Goal: Contribute content

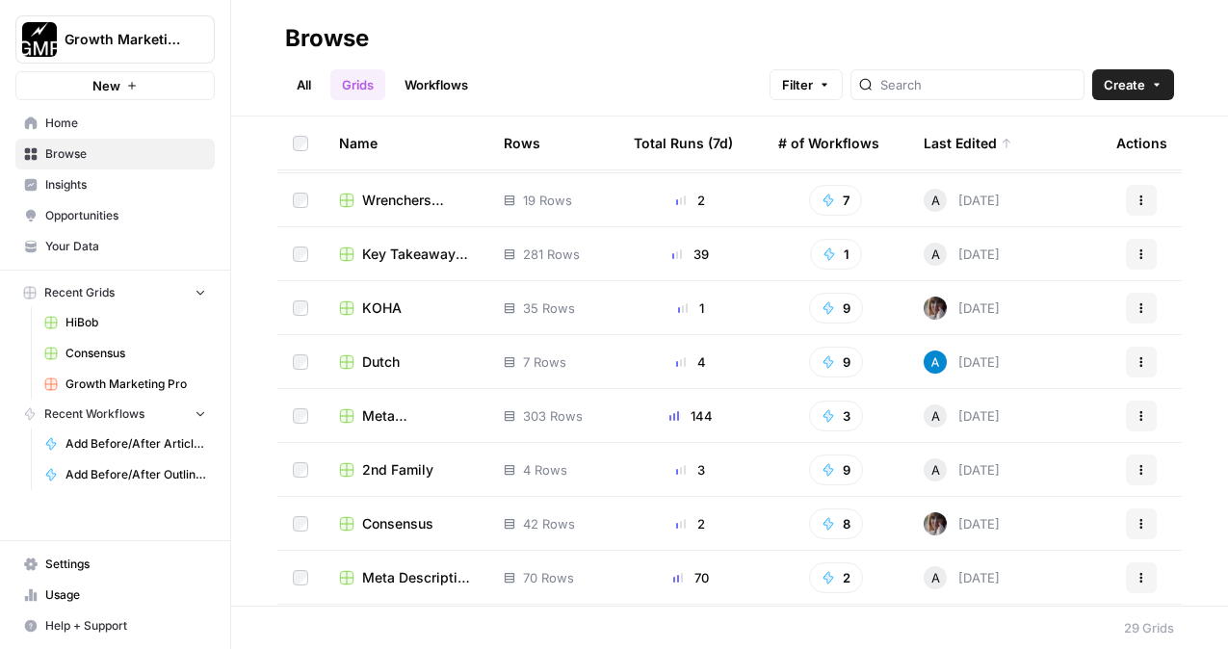
scroll to position [352, 0]
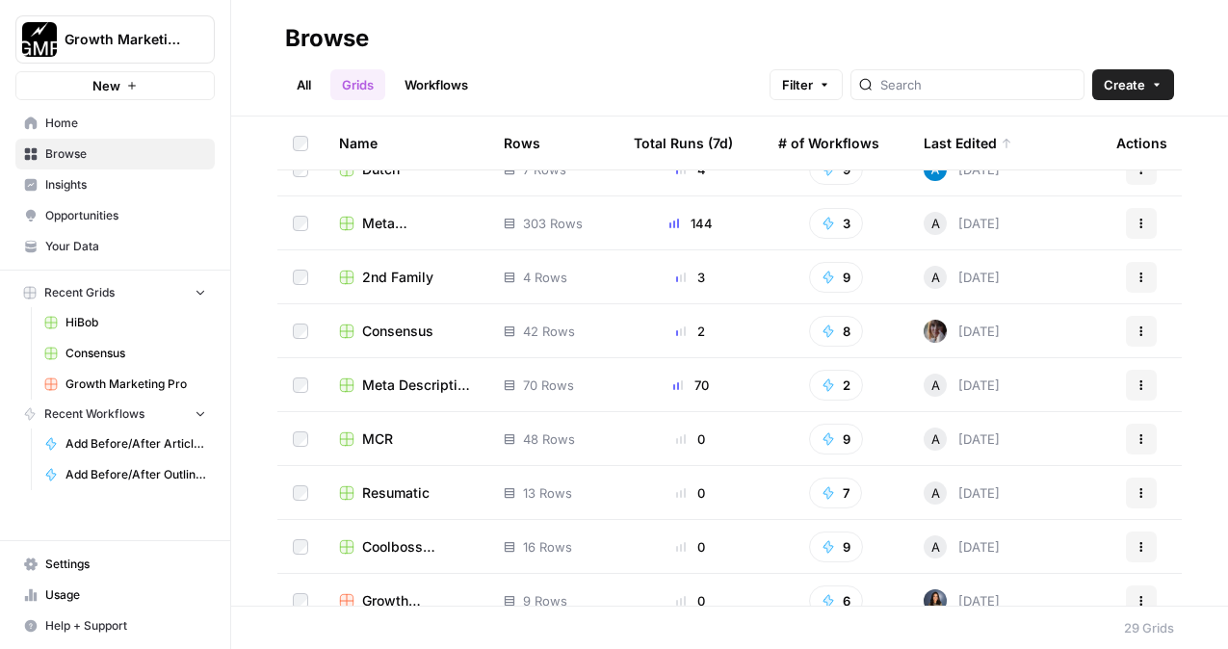
click at [423, 319] on td "Consensus" at bounding box center [406, 330] width 165 height 53
click at [382, 332] on span "Consensus" at bounding box center [397, 331] width 71 height 19
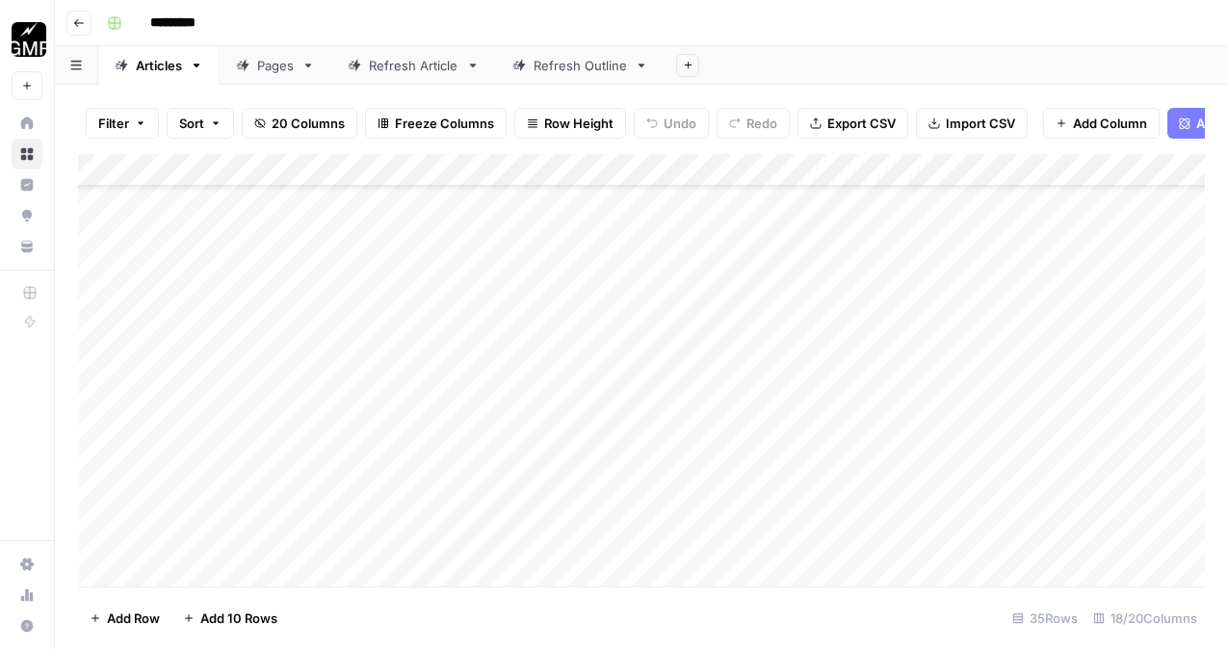
scroll to position [778, 0]
click at [203, 567] on div "Add Column" at bounding box center [641, 370] width 1127 height 433
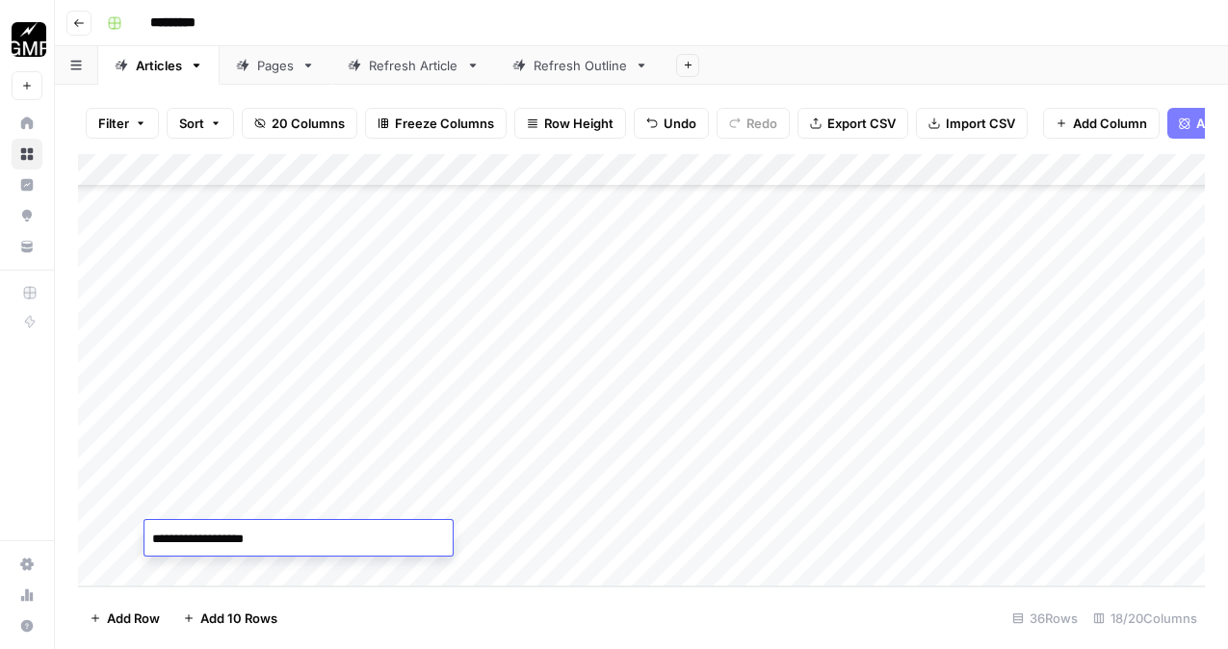
type textarea "**********"
click at [477, 535] on div "Add Column" at bounding box center [641, 370] width 1127 height 433
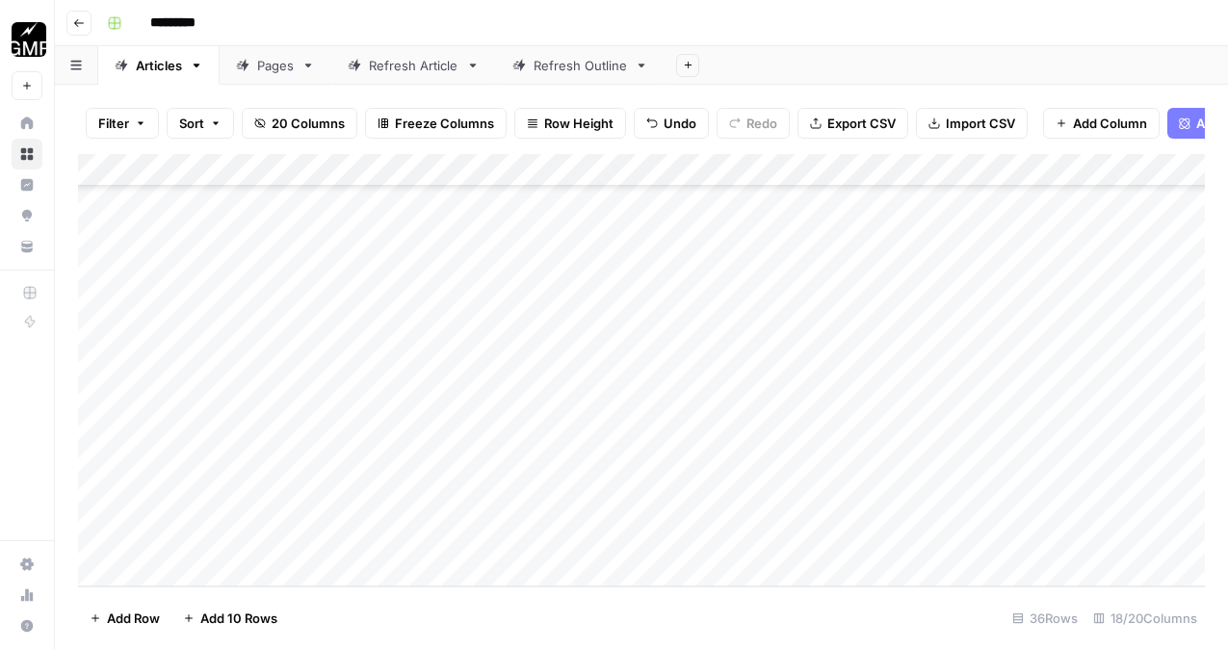
click at [423, 532] on div "Add Column" at bounding box center [641, 370] width 1127 height 433
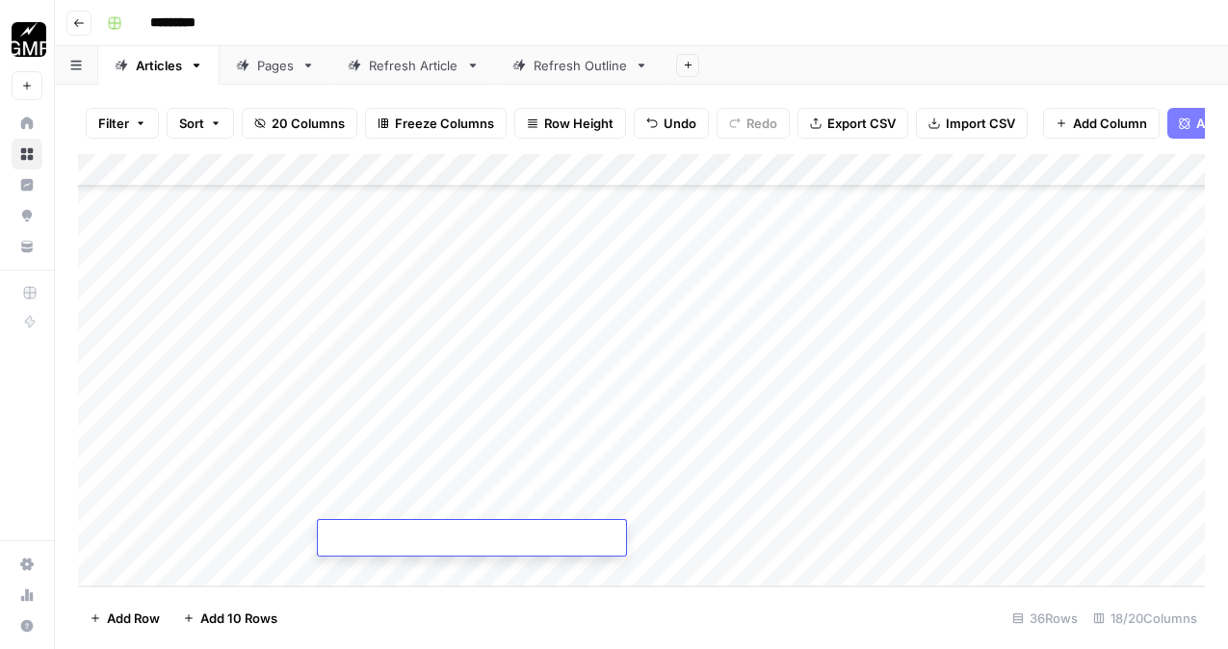
click at [423, 532] on textarea at bounding box center [472, 539] width 308 height 27
paste textarea "**********"
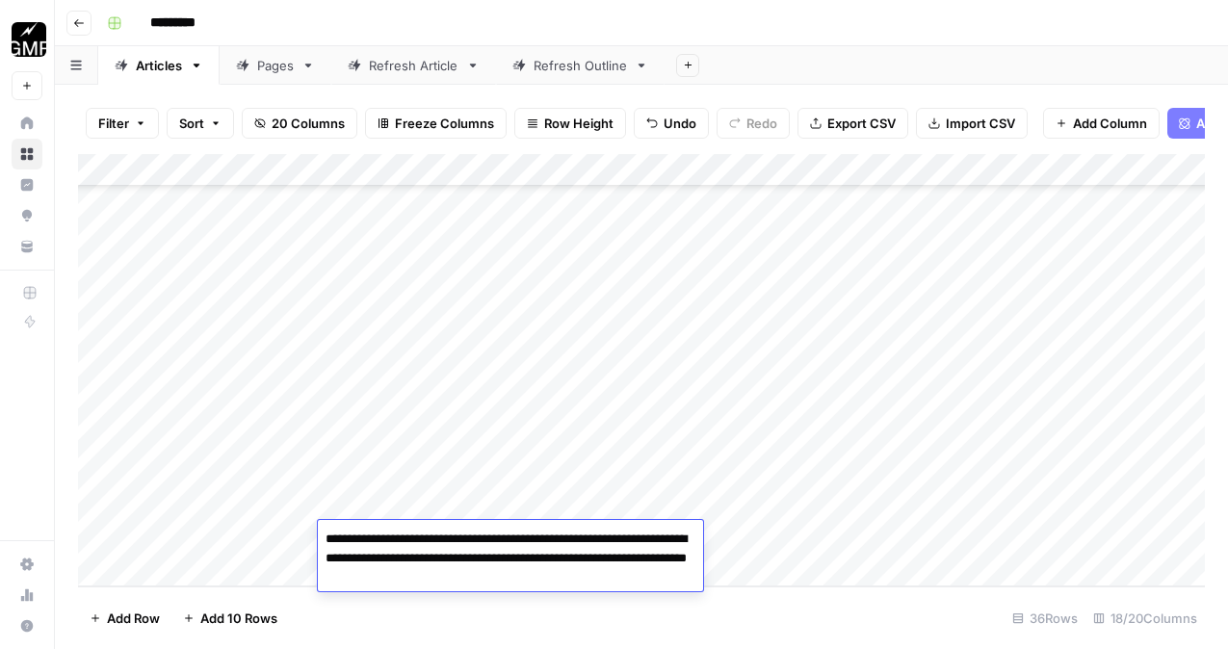
type textarea "**********"
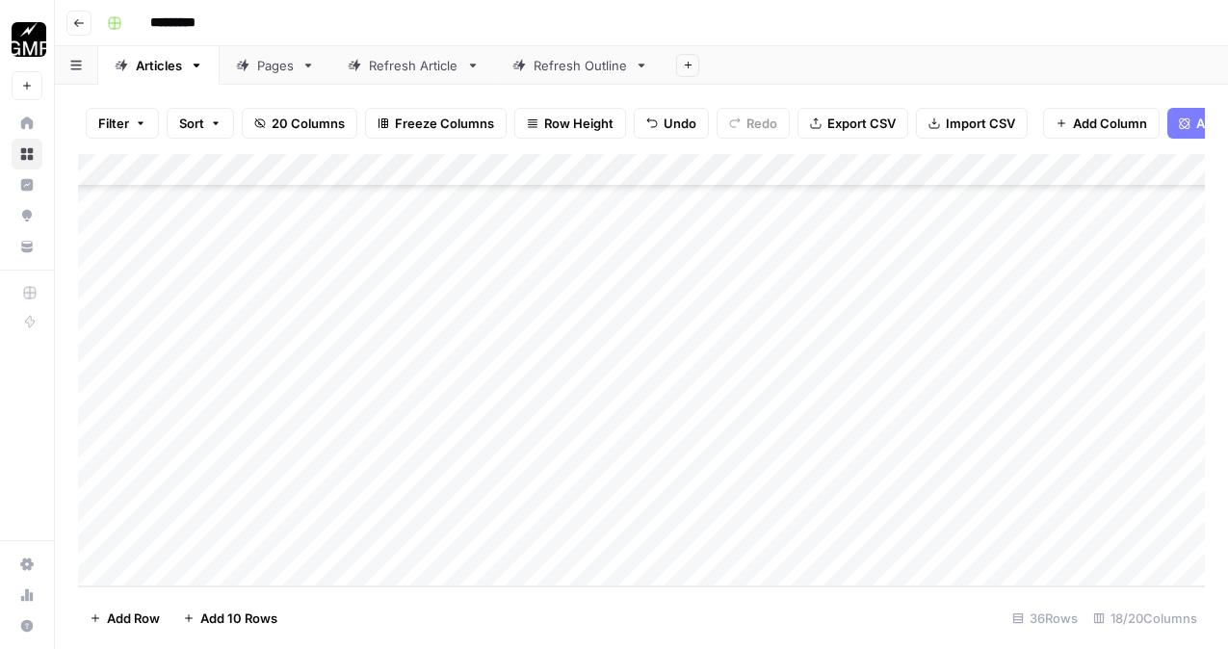
click at [582, 536] on div "Add Column" at bounding box center [641, 370] width 1127 height 433
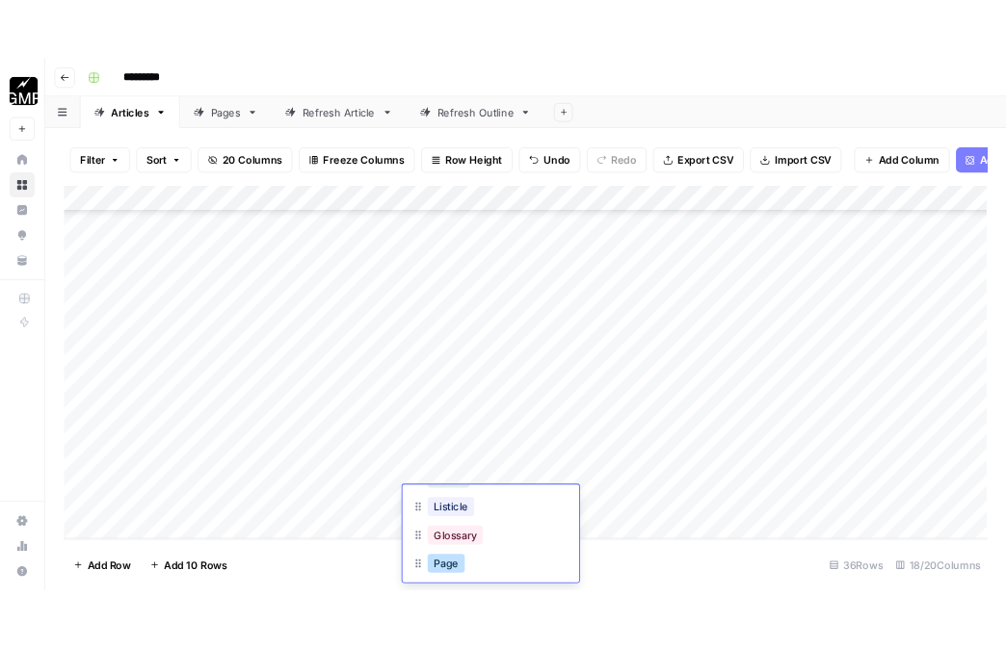
scroll to position [112, 0]
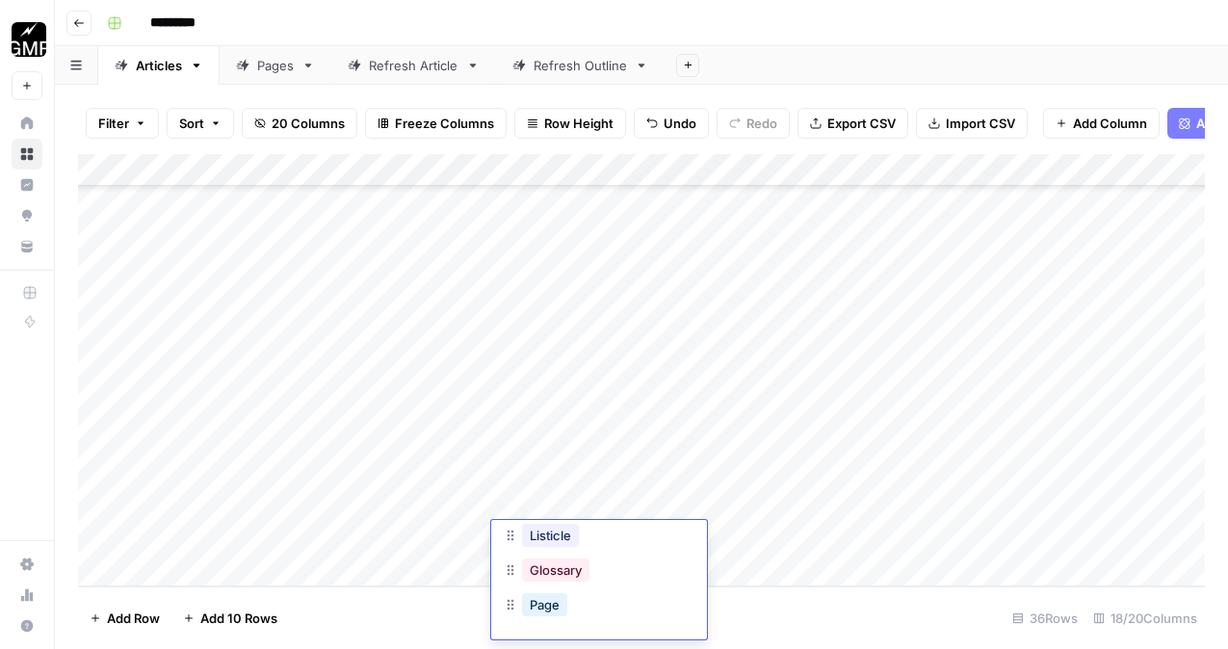
click at [570, 547] on div "Listicle" at bounding box center [550, 535] width 65 height 27
click at [560, 539] on button "Listicle" at bounding box center [550, 535] width 57 height 23
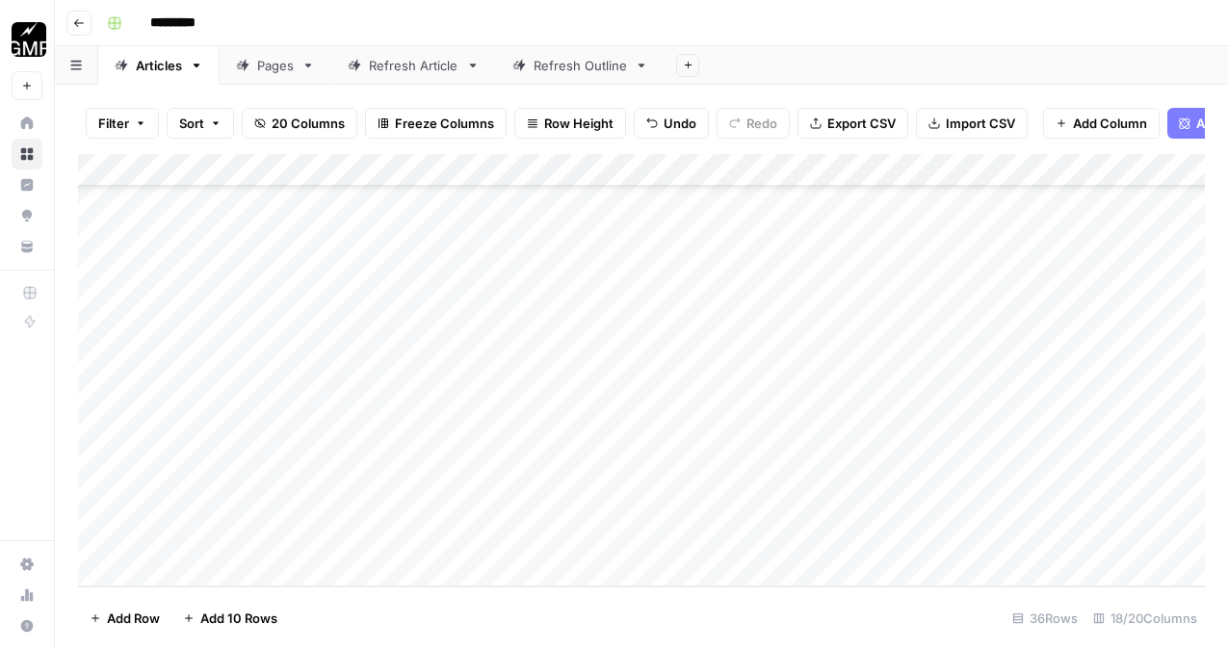
click at [752, 539] on div "Add Column" at bounding box center [641, 370] width 1127 height 433
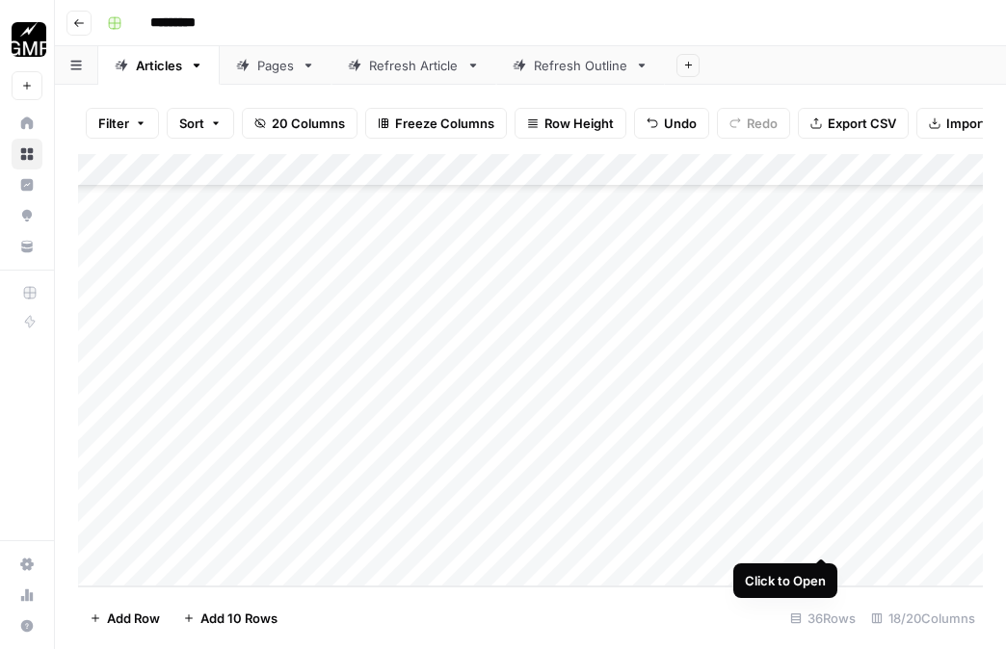
click at [821, 537] on div "Add Column" at bounding box center [530, 370] width 905 height 433
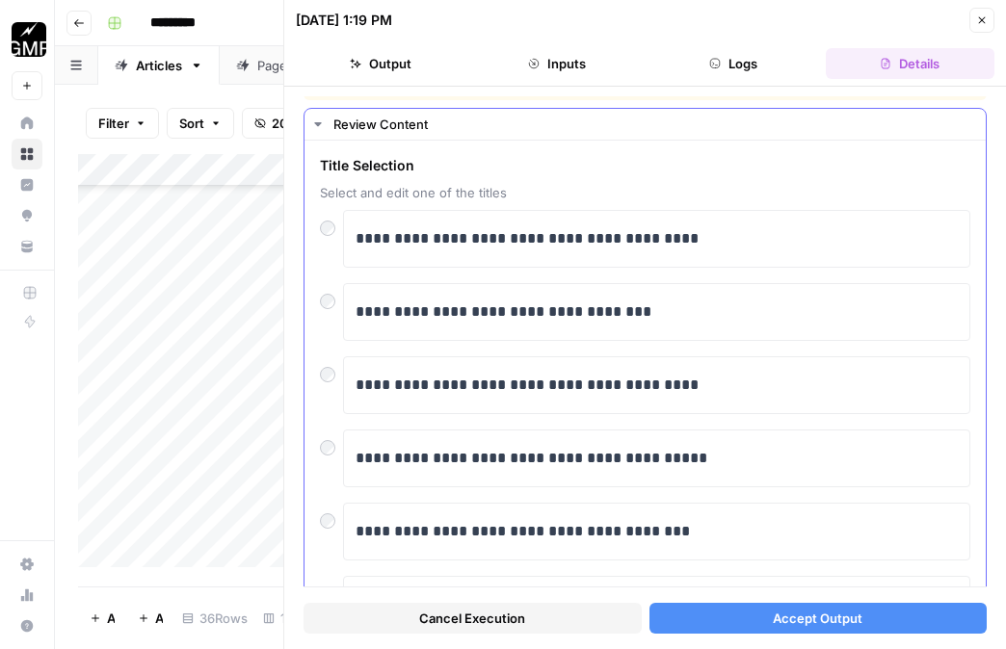
scroll to position [35, 0]
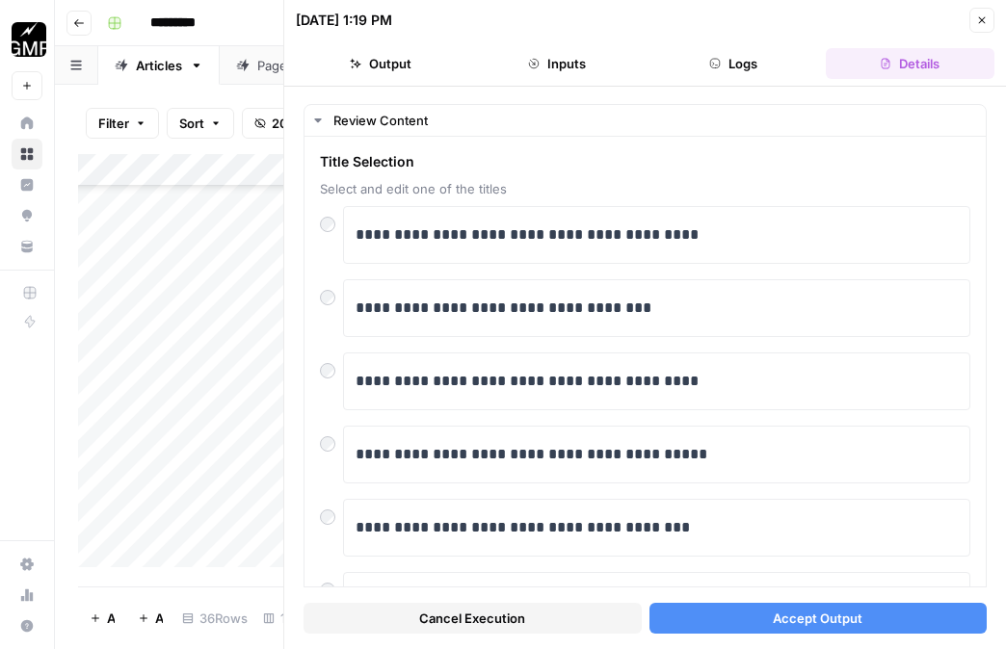
click at [753, 614] on button "Accept Output" at bounding box center [818, 618] width 338 height 31
